Goal: Task Accomplishment & Management: Use online tool/utility

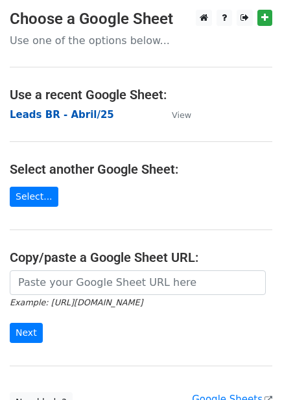
click at [75, 112] on strong "Leads BR - Abril/25" at bounding box center [62, 115] width 104 height 12
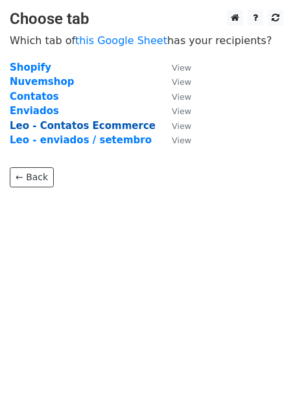
click at [96, 125] on strong "Leo - Contatos Ecommerce" at bounding box center [83, 126] width 146 height 12
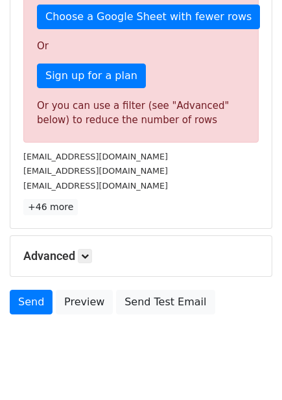
scroll to position [72, 0]
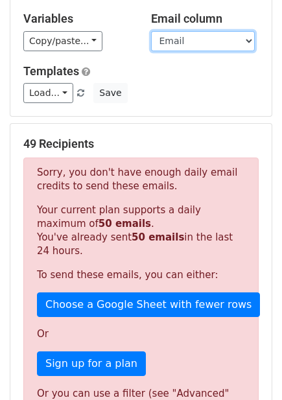
click at [183, 43] on select "Loja Email Nome Cargo Linkedin Contato Linkedin" at bounding box center [203, 41] width 104 height 20
click at [151, 31] on select "Loja Email Nome Cargo Linkedin Contato Linkedin" at bounding box center [203, 41] width 104 height 20
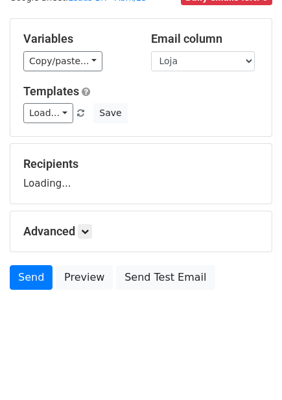
click at [197, 47] on div "Email column Loja Email Nome Cargo Linkedin Contato Linkedin" at bounding box center [205, 52] width 128 height 40
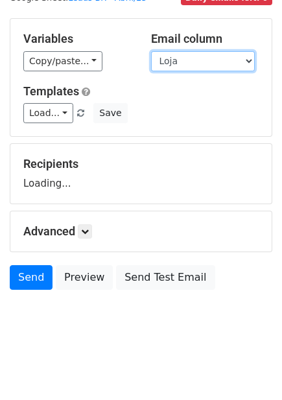
click at [187, 60] on select "Loja Email Nome Cargo Linkedin Contato Linkedin" at bounding box center [203, 61] width 104 height 20
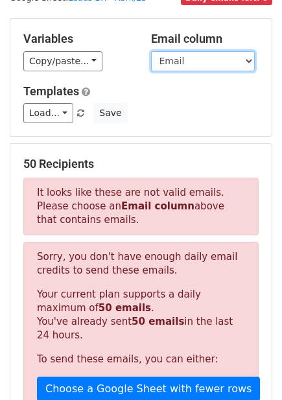
click at [151, 51] on select "Loja Email Nome Cargo Linkedin Contato Linkedin" at bounding box center [203, 61] width 104 height 20
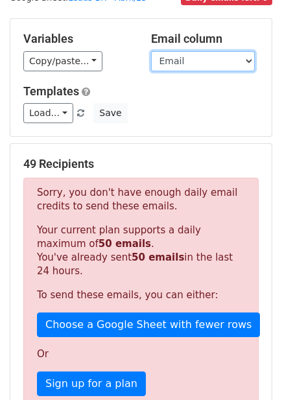
click at [231, 61] on select "Loja Email Nome Cargo Linkedin Contato Linkedin" at bounding box center [203, 61] width 104 height 20
click at [151, 51] on select "Loja Email Nome Cargo Linkedin Contato Linkedin" at bounding box center [203, 61] width 104 height 20
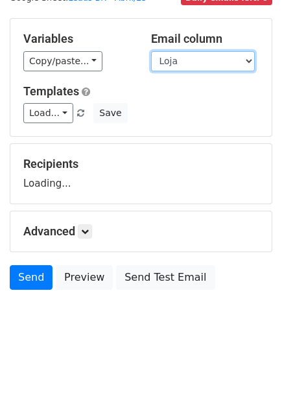
click at [211, 66] on select "Loja Email Nome Cargo Linkedin Contato Linkedin" at bounding box center [203, 61] width 104 height 20
select select "Email"
click at [151, 51] on select "Loja Email Nome Cargo Linkedin Contato Linkedin" at bounding box center [203, 61] width 104 height 20
